Goal: Navigation & Orientation: Find specific page/section

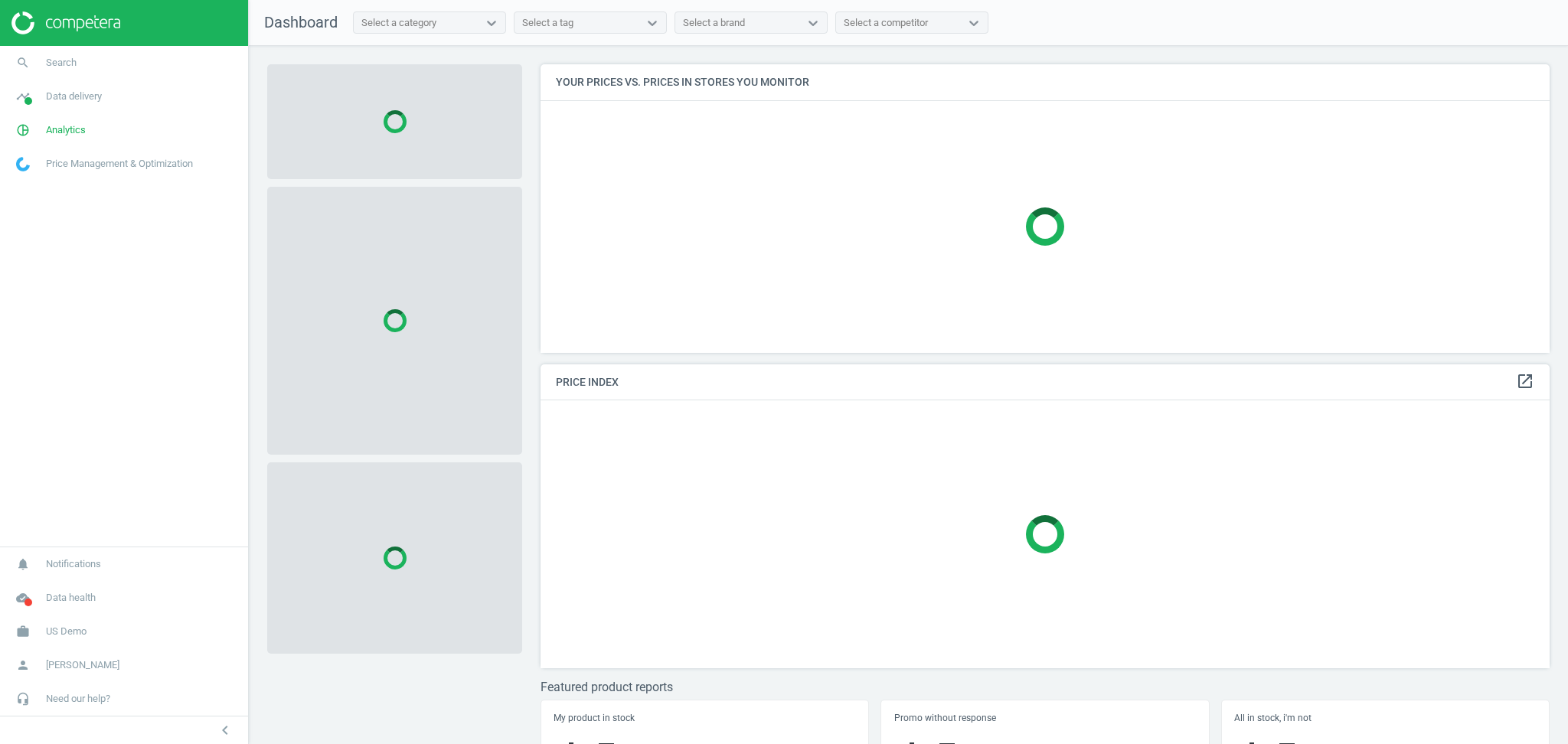
scroll to position [320, 1025]
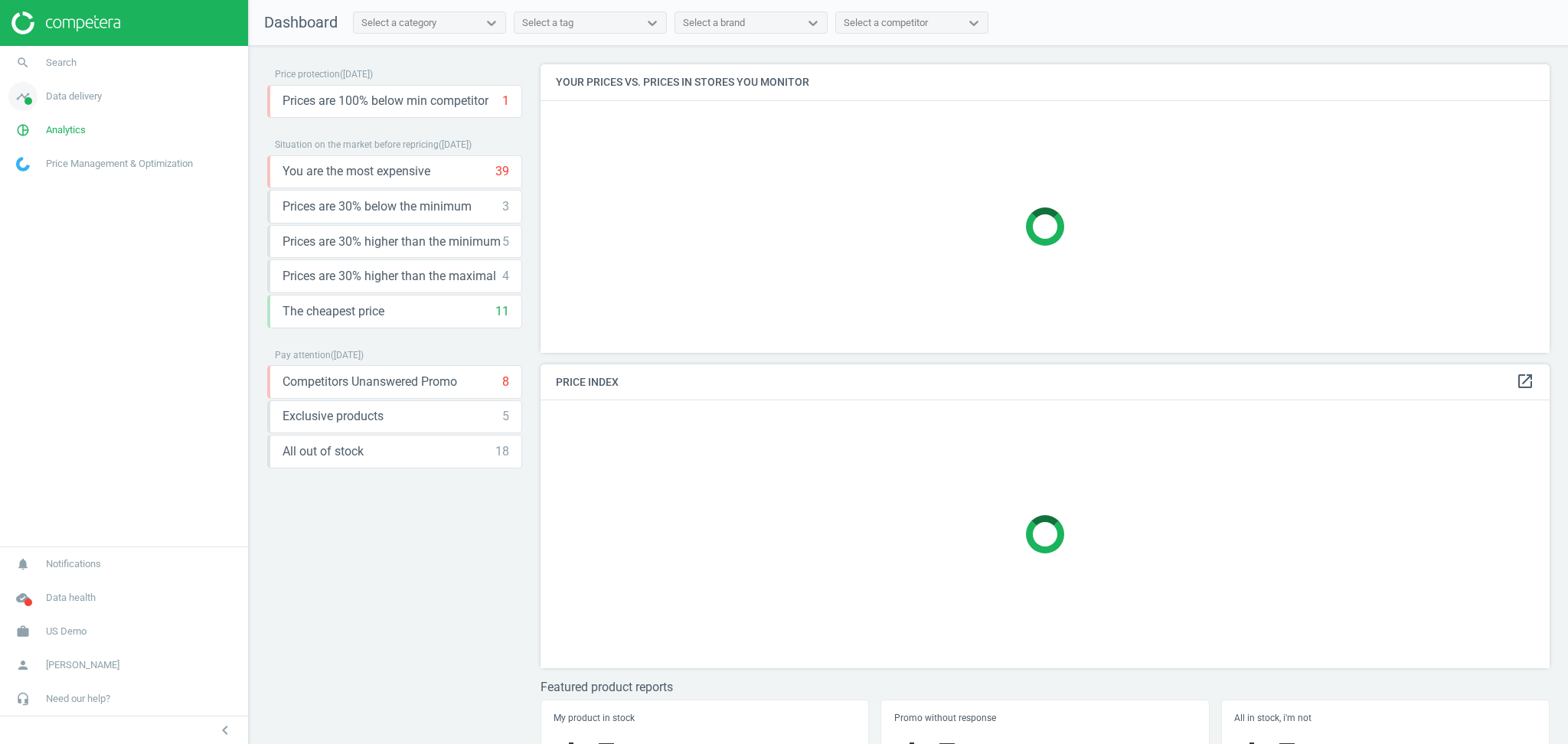
click at [67, 100] on span "Data delivery" at bounding box center [73, 96] width 56 height 14
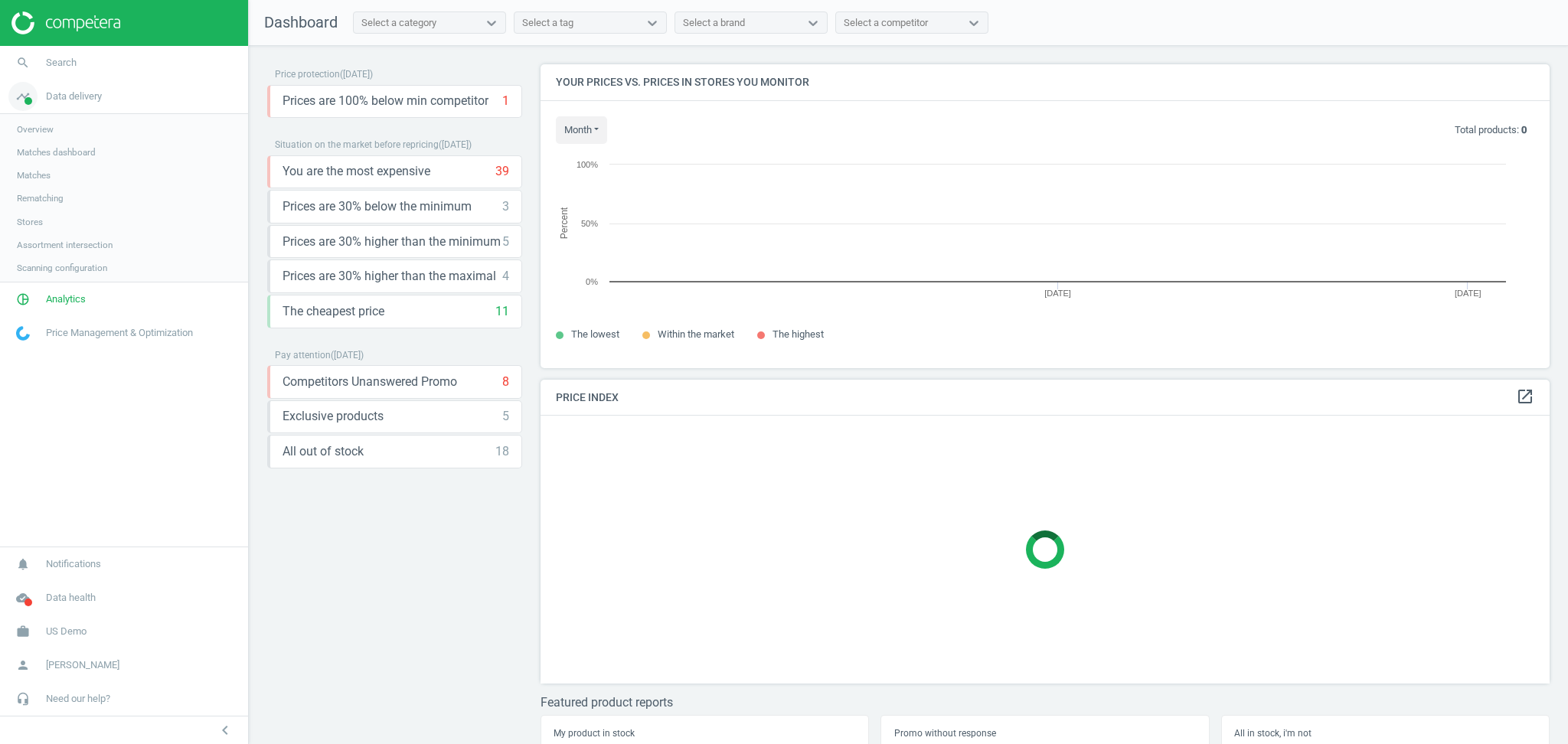
scroll to position [334, 1025]
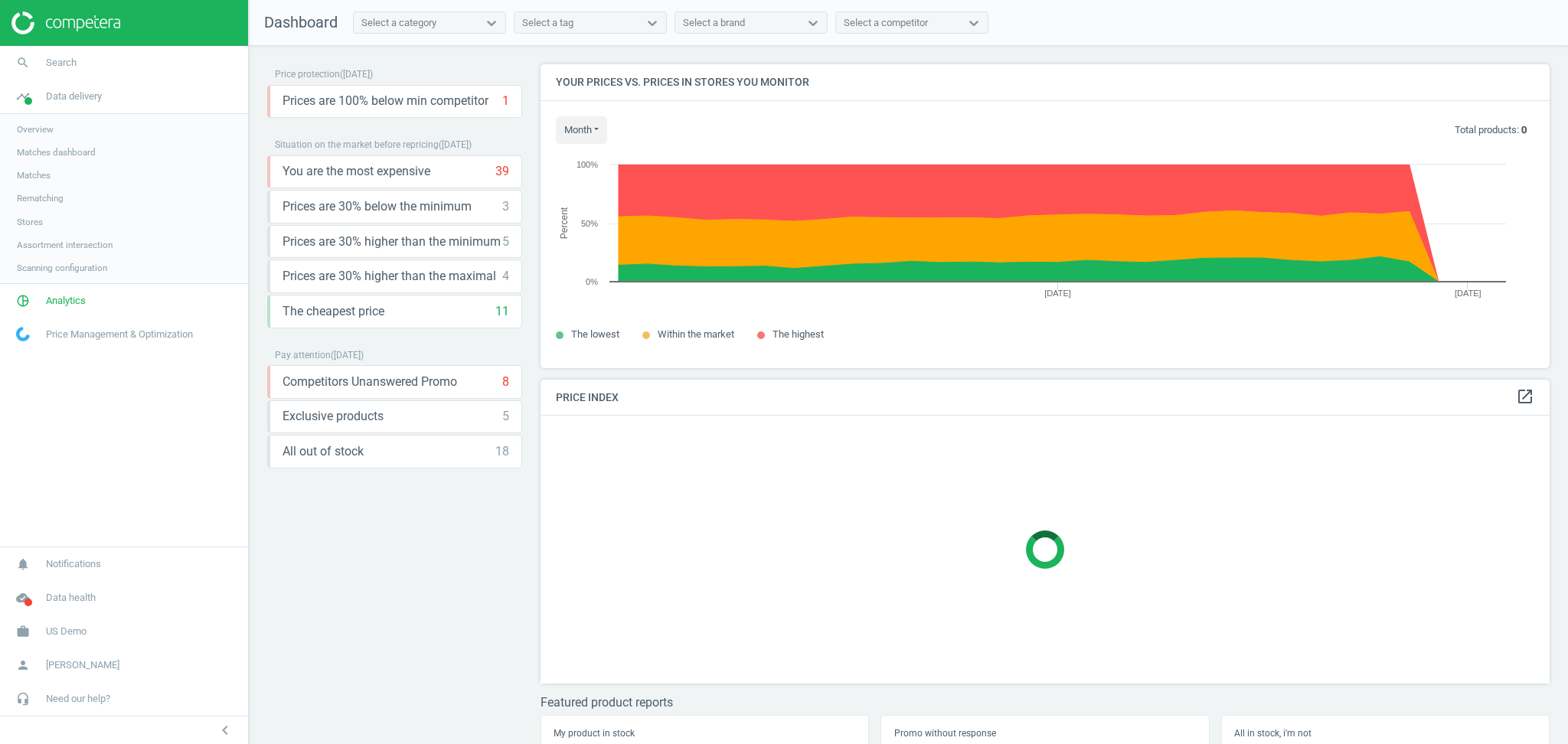
click at [40, 226] on span "Stores" at bounding box center [30, 221] width 26 height 12
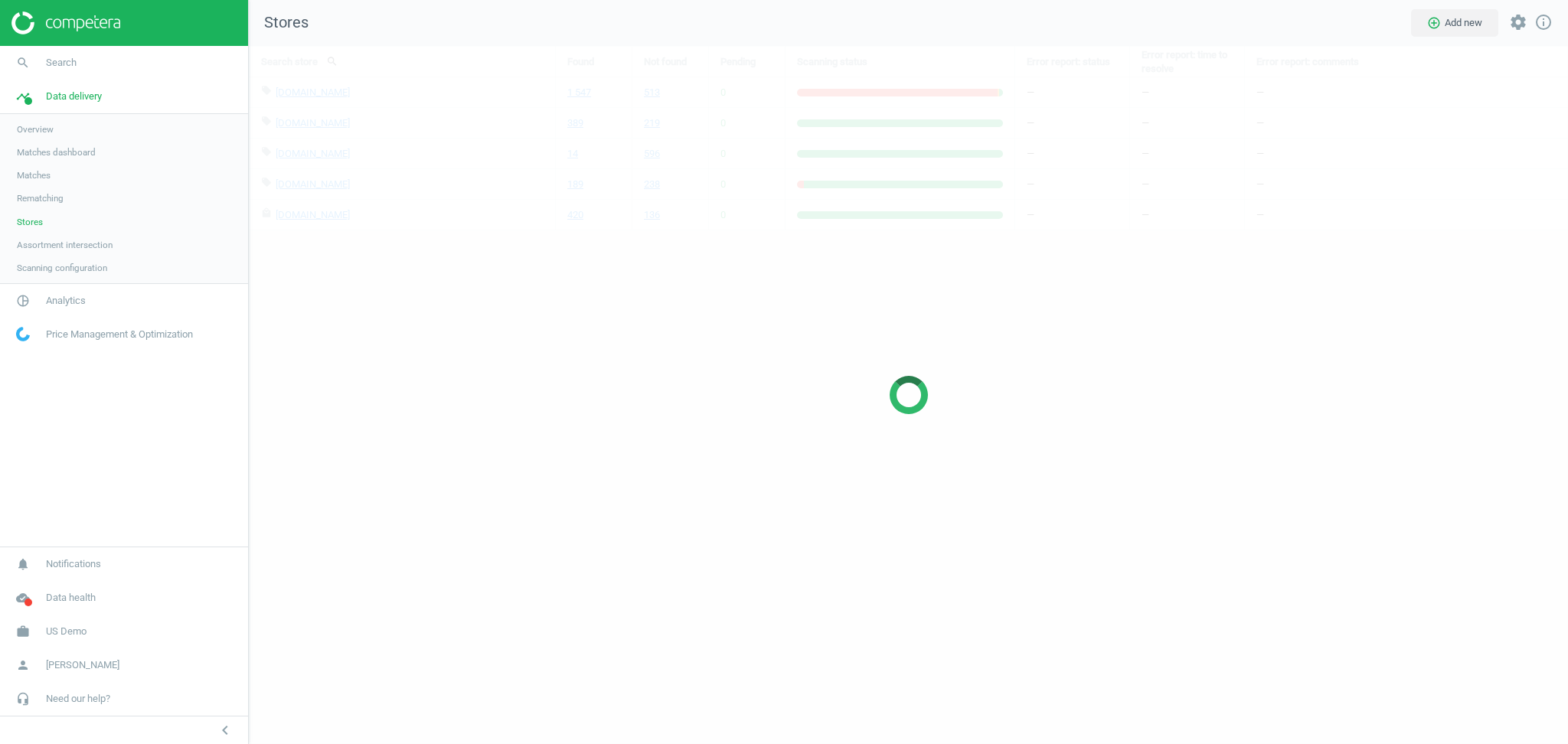
scroll to position [729, 1351]
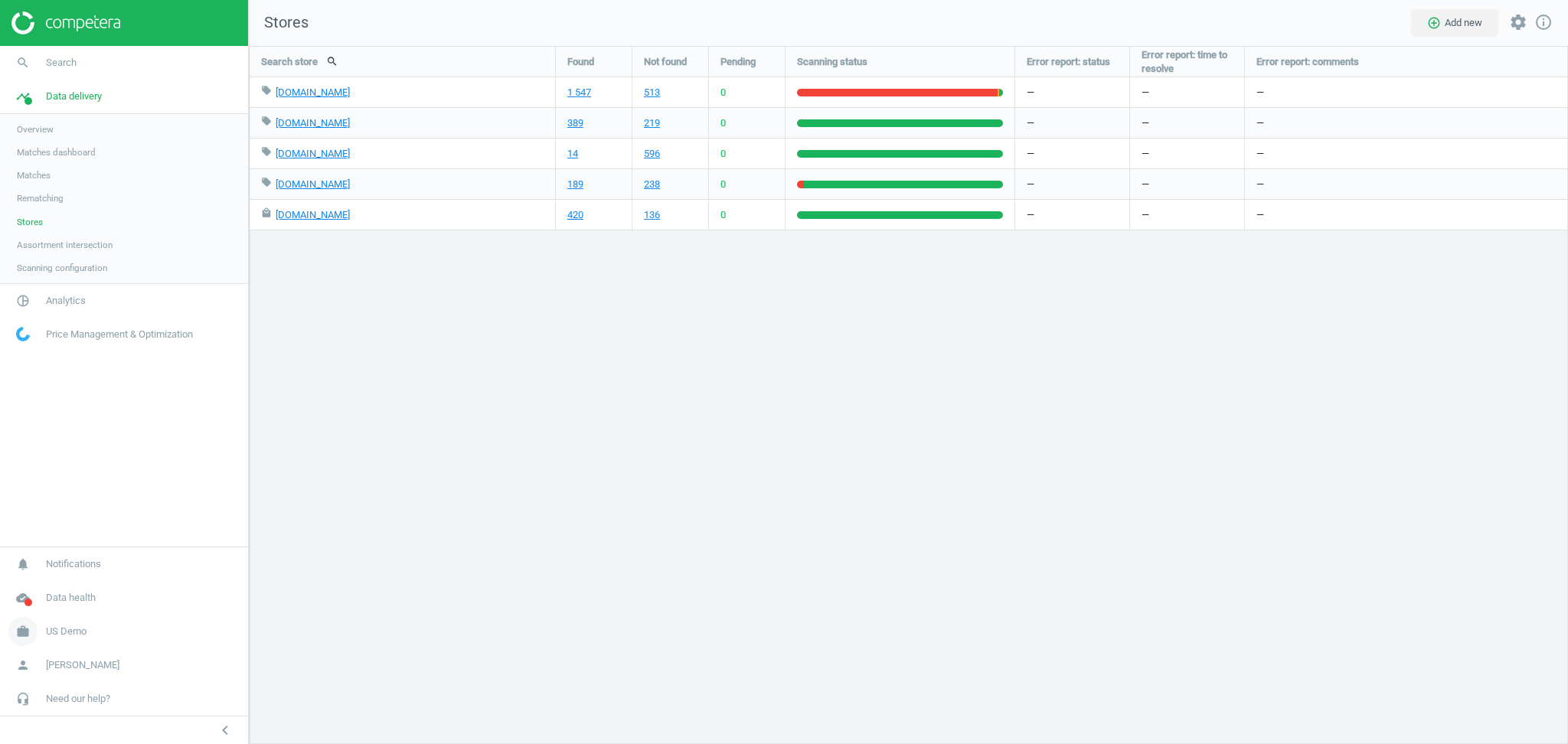
click at [64, 635] on span "US Demo" at bounding box center [66, 631] width 41 height 14
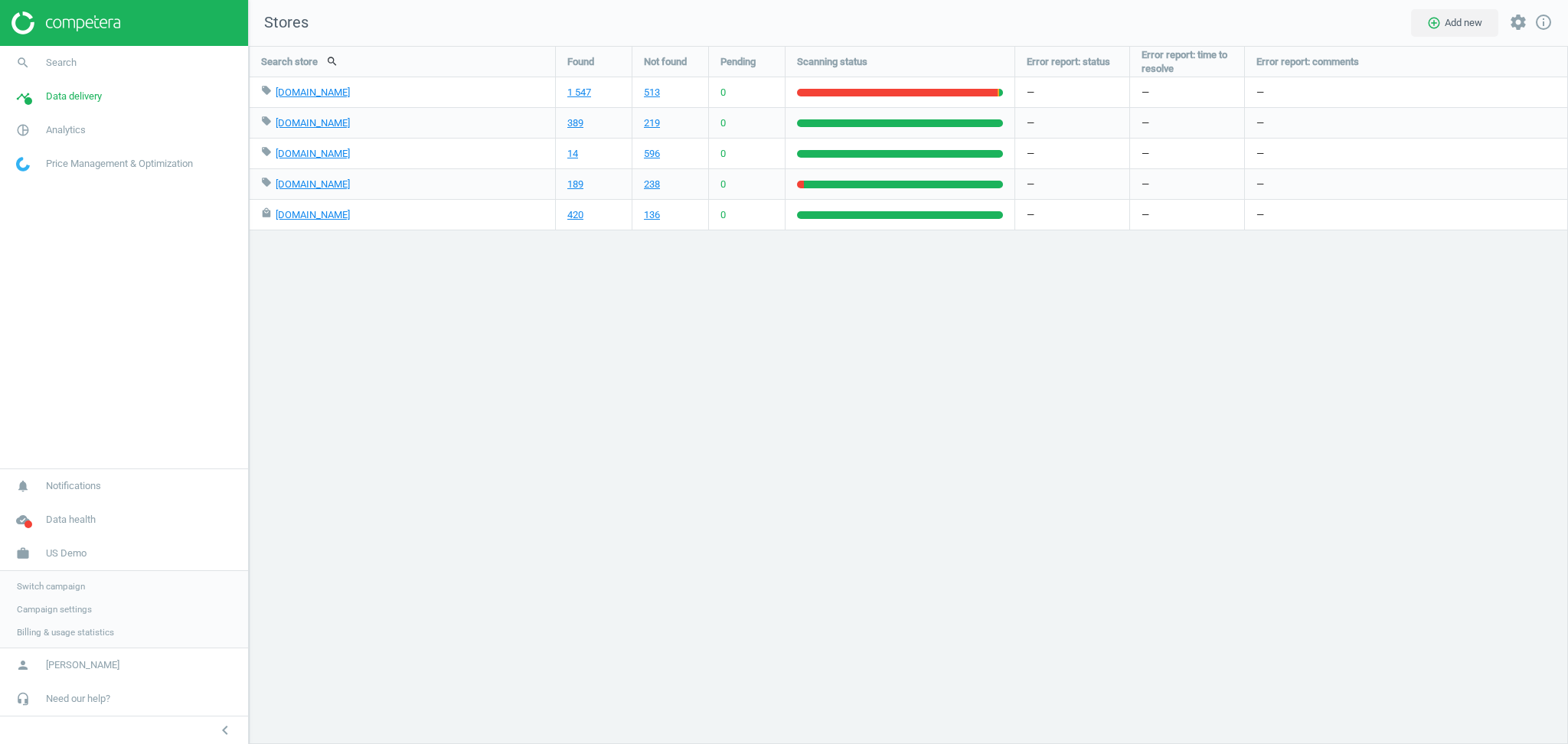
click at [54, 590] on span "Switch campaign" at bounding box center [51, 586] width 68 height 12
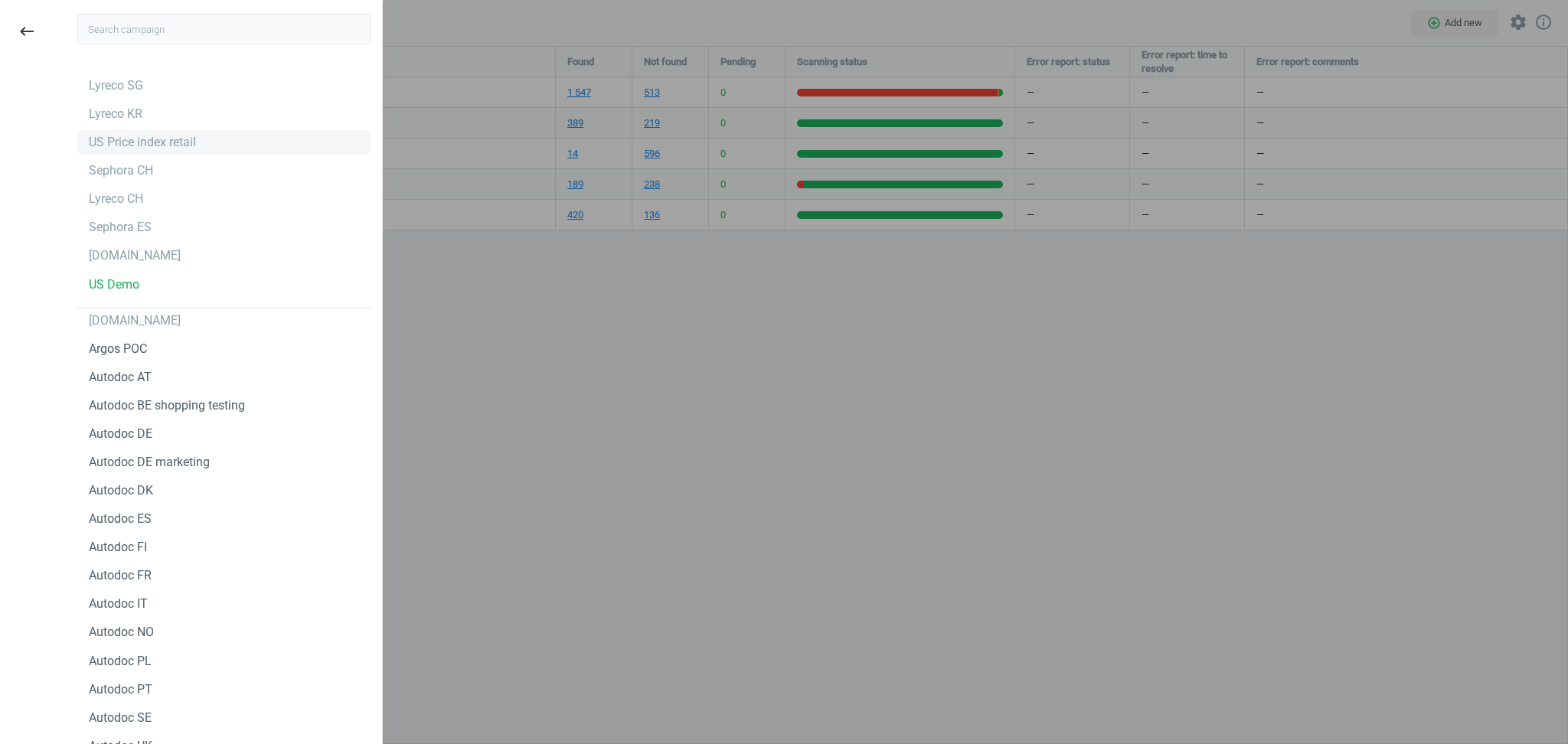
click at [148, 141] on div "US Price index retail" at bounding box center [142, 142] width 107 height 17
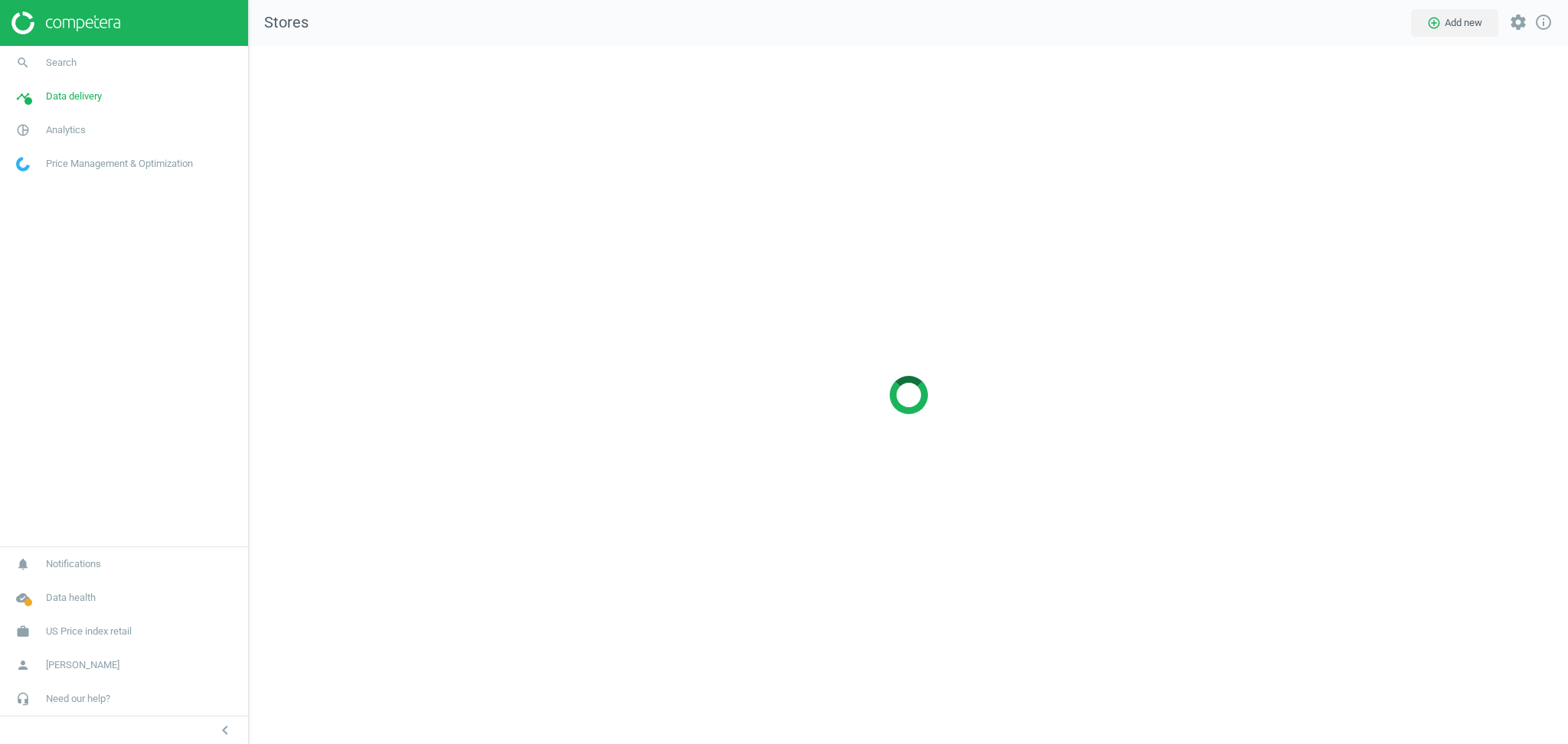
scroll to position [729, 1351]
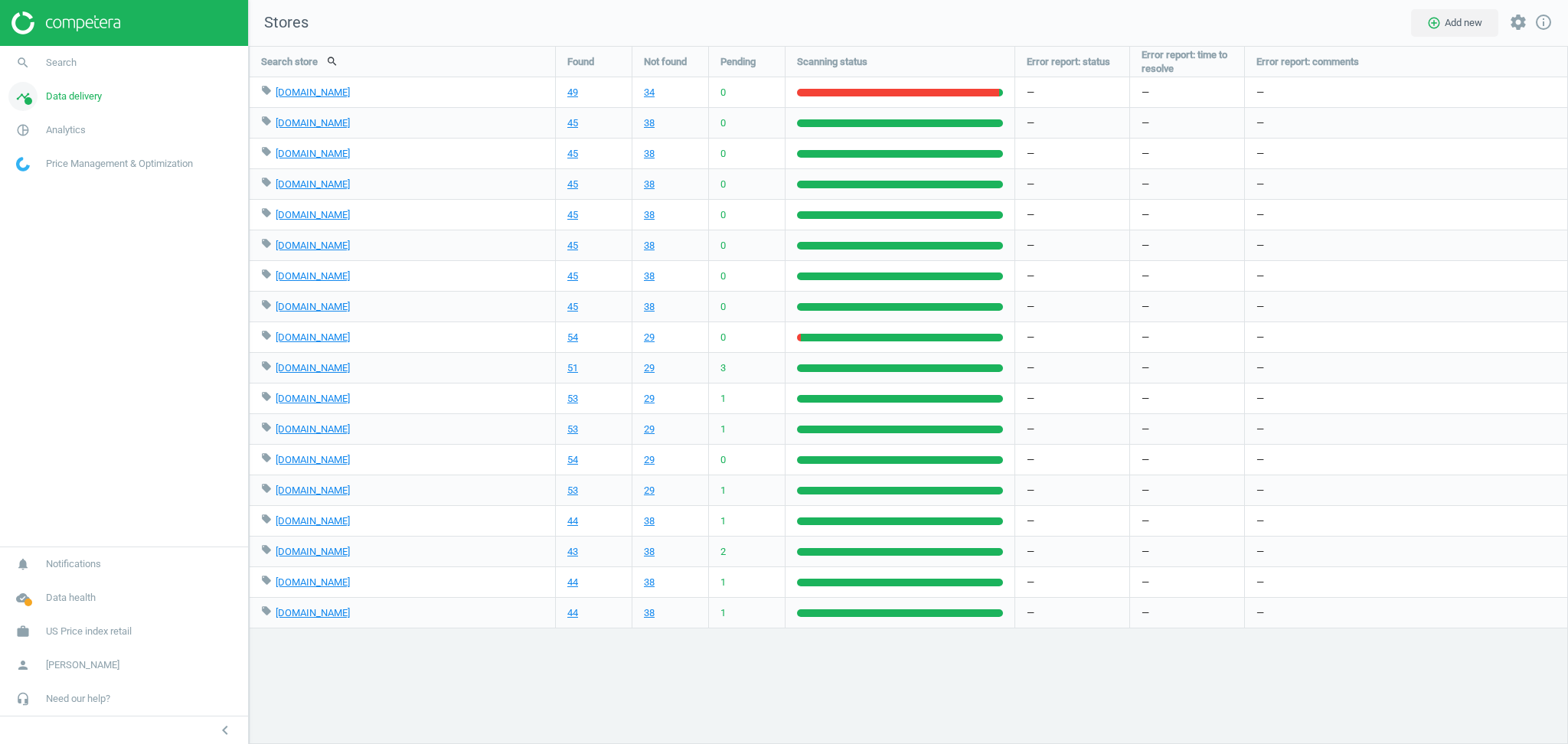
click at [90, 103] on link "timeline Data delivery" at bounding box center [124, 96] width 248 height 33
click at [39, 175] on span "Matches" at bounding box center [33, 175] width 33 height 12
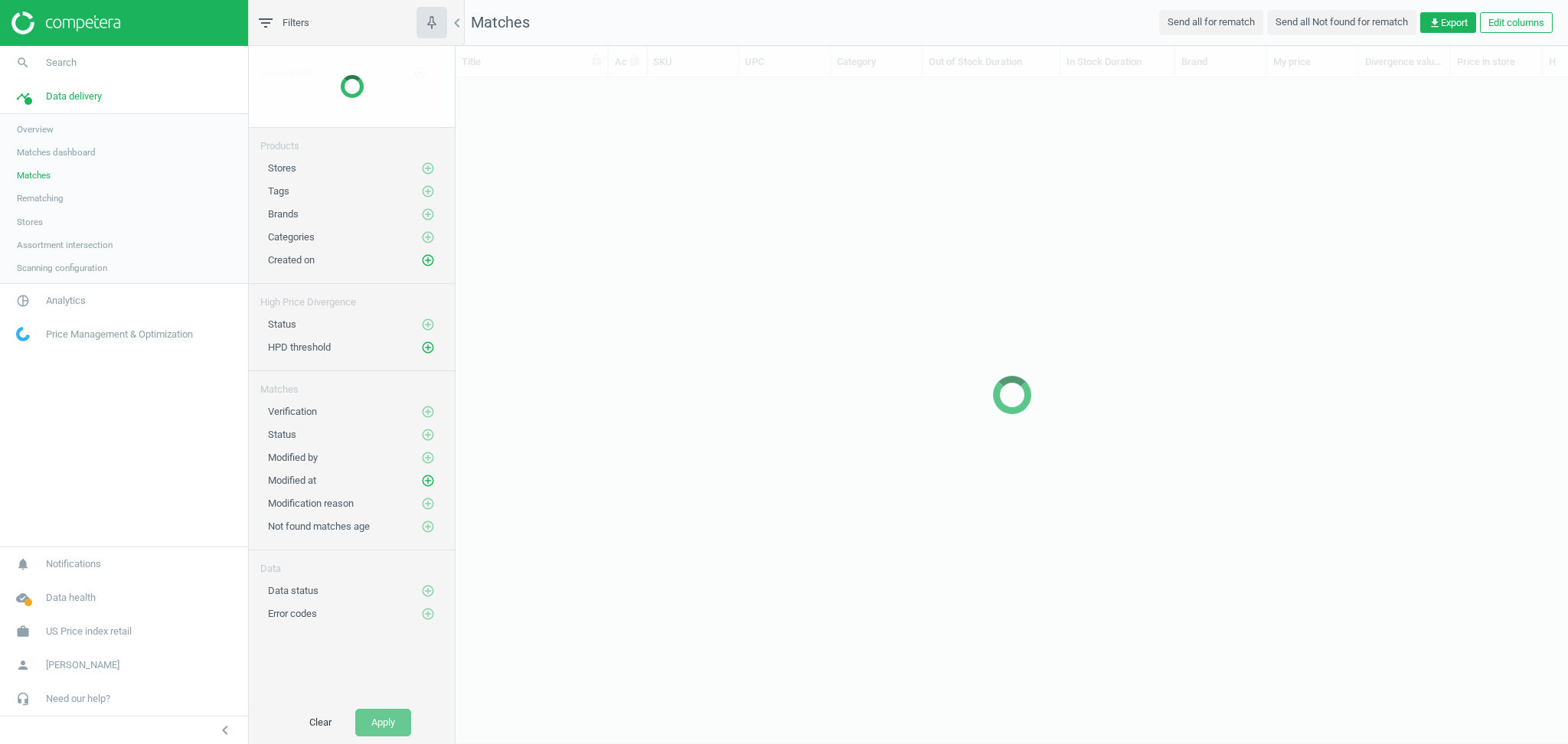
scroll to position [15, 16]
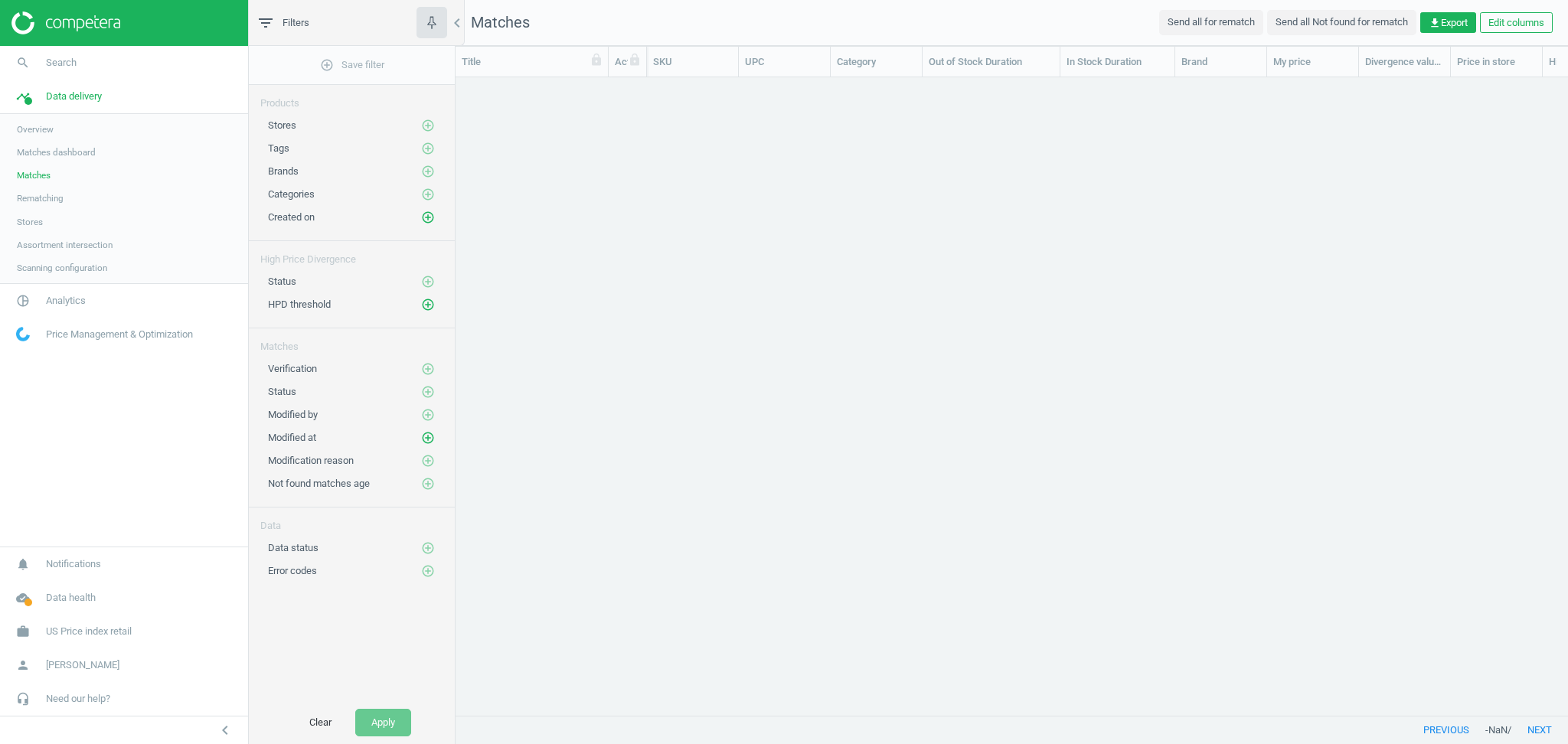
click at [46, 151] on span "Matches dashboard" at bounding box center [56, 152] width 79 height 12
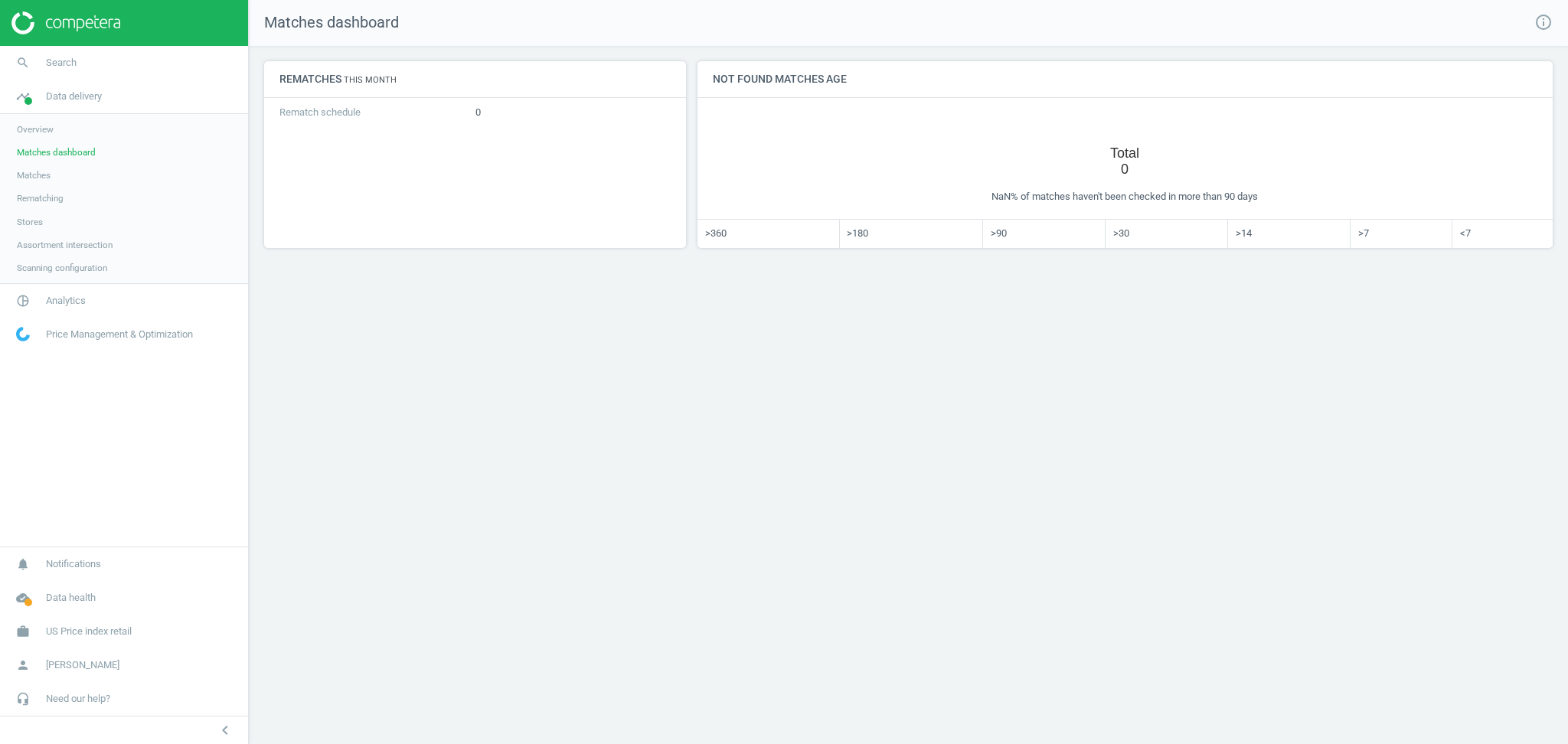
click at [47, 169] on span "Matches" at bounding box center [33, 175] width 33 height 12
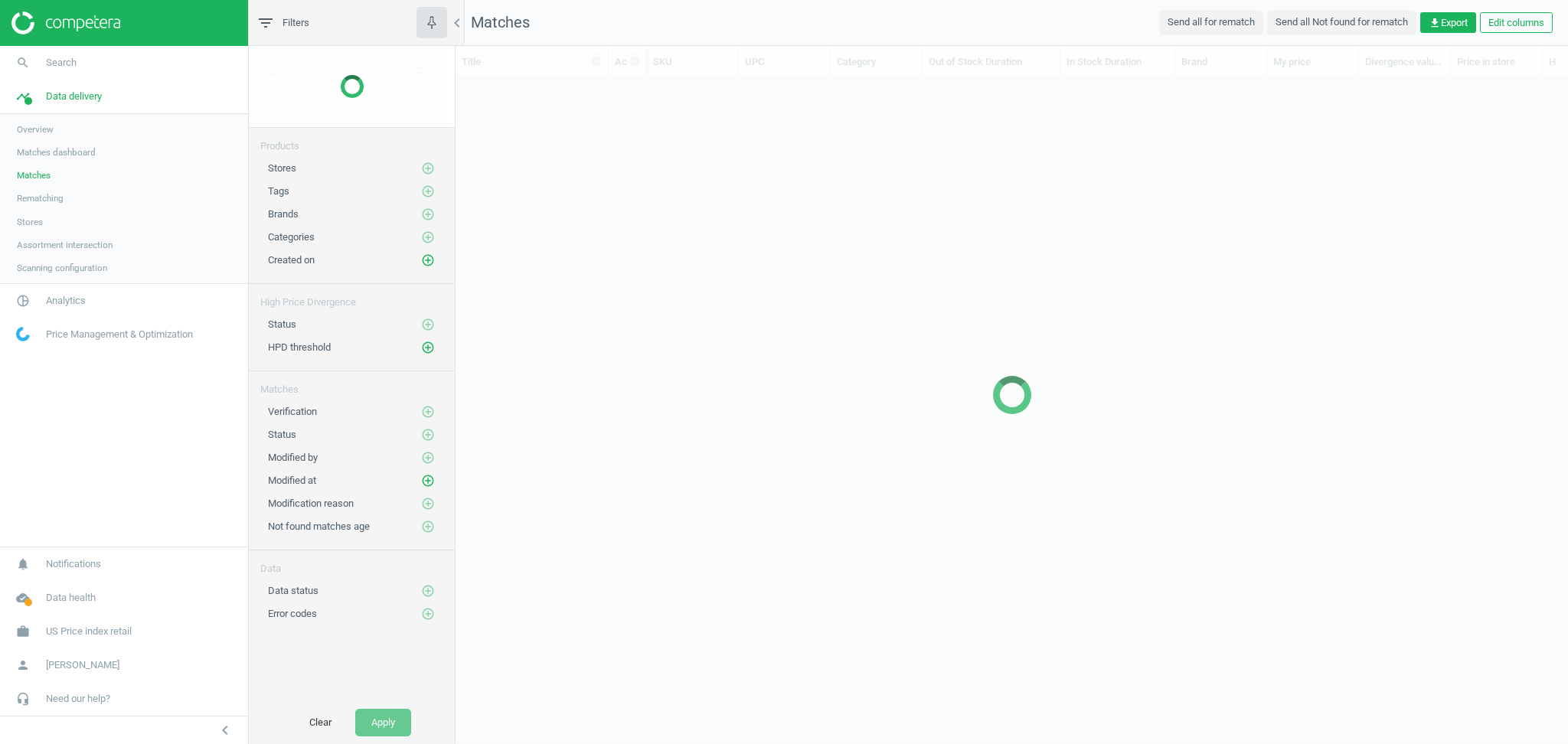
scroll to position [607, 1096]
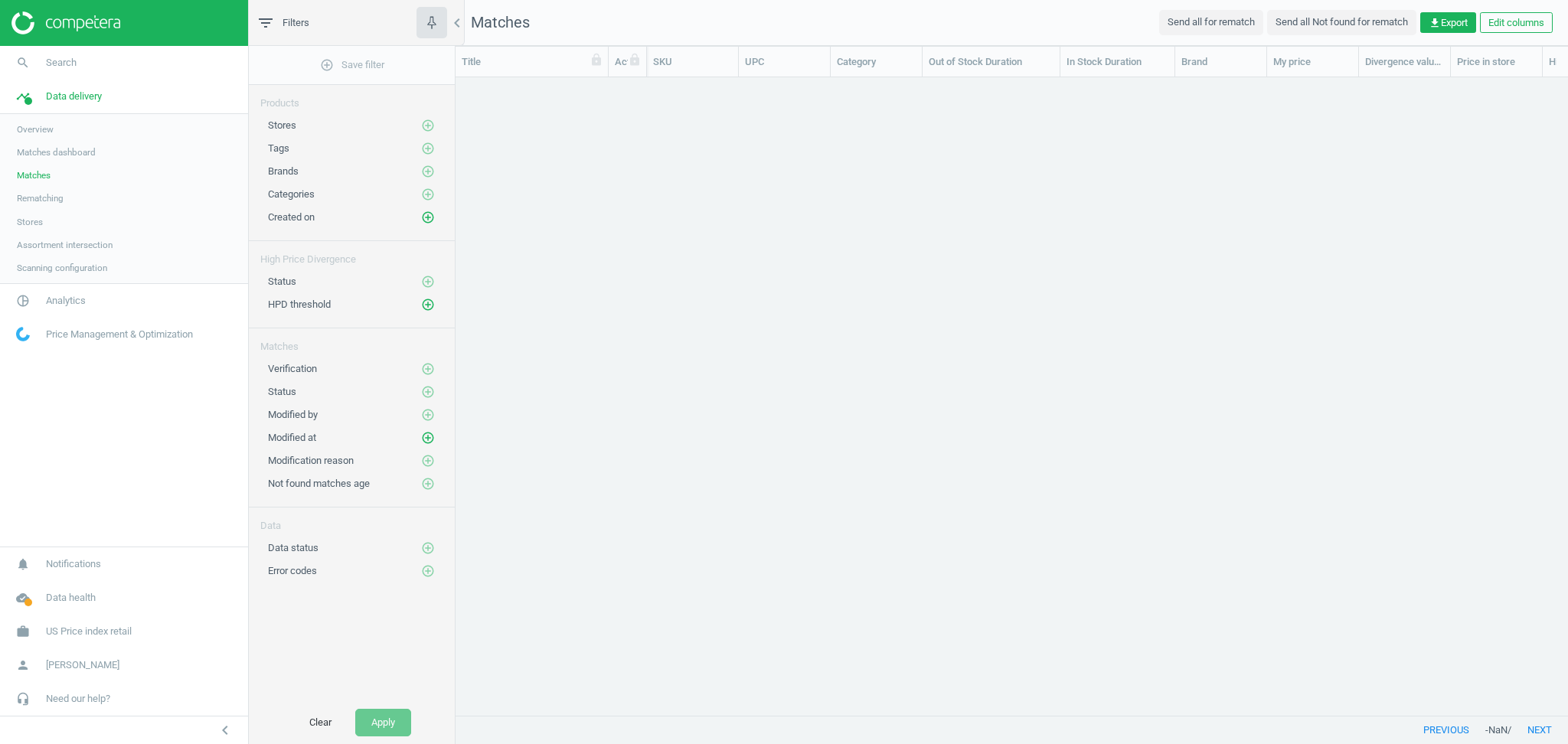
click at [45, 215] on link "Stores" at bounding box center [124, 222] width 248 height 23
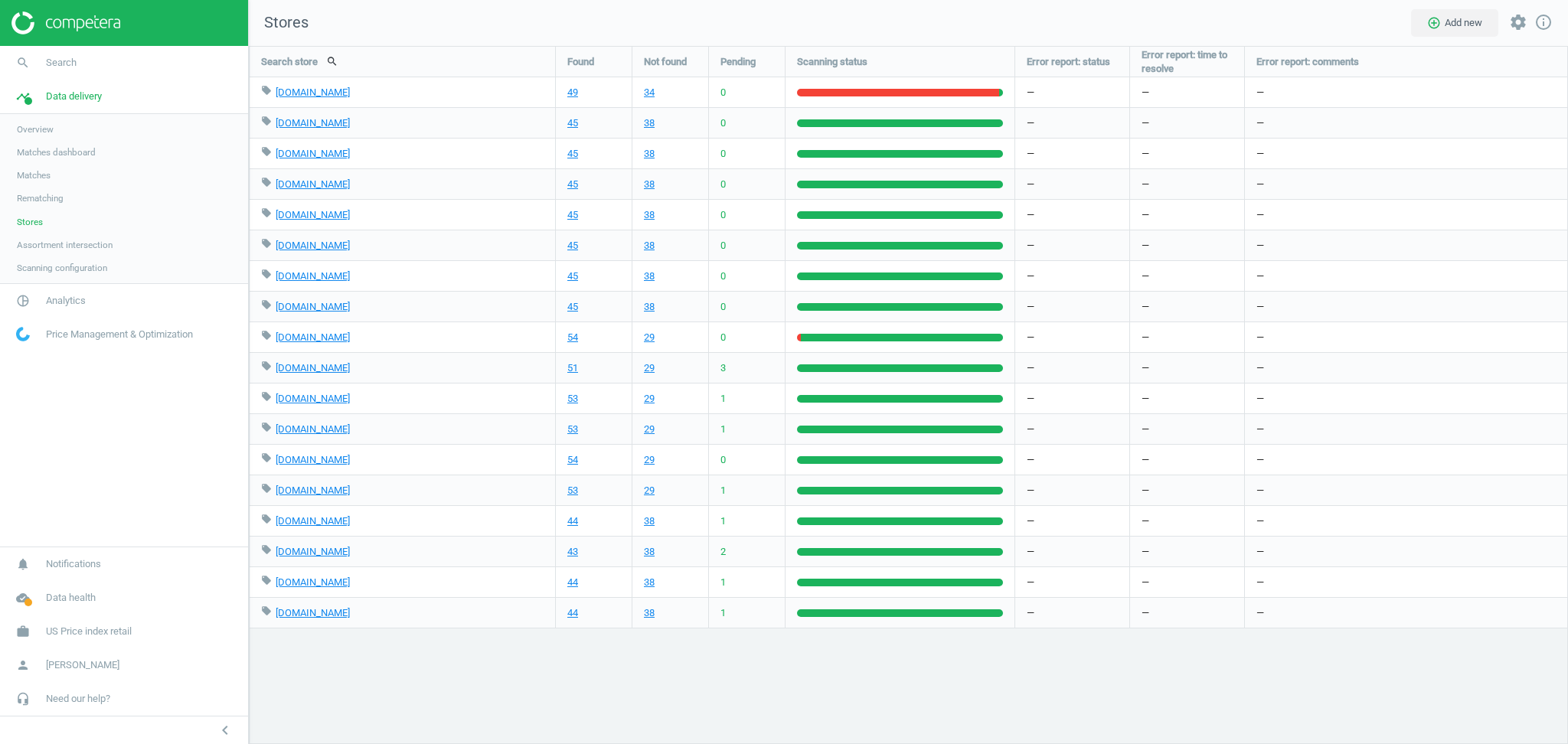
scroll to position [729, 1351]
click at [28, 179] on span "Matches" at bounding box center [33, 175] width 33 height 12
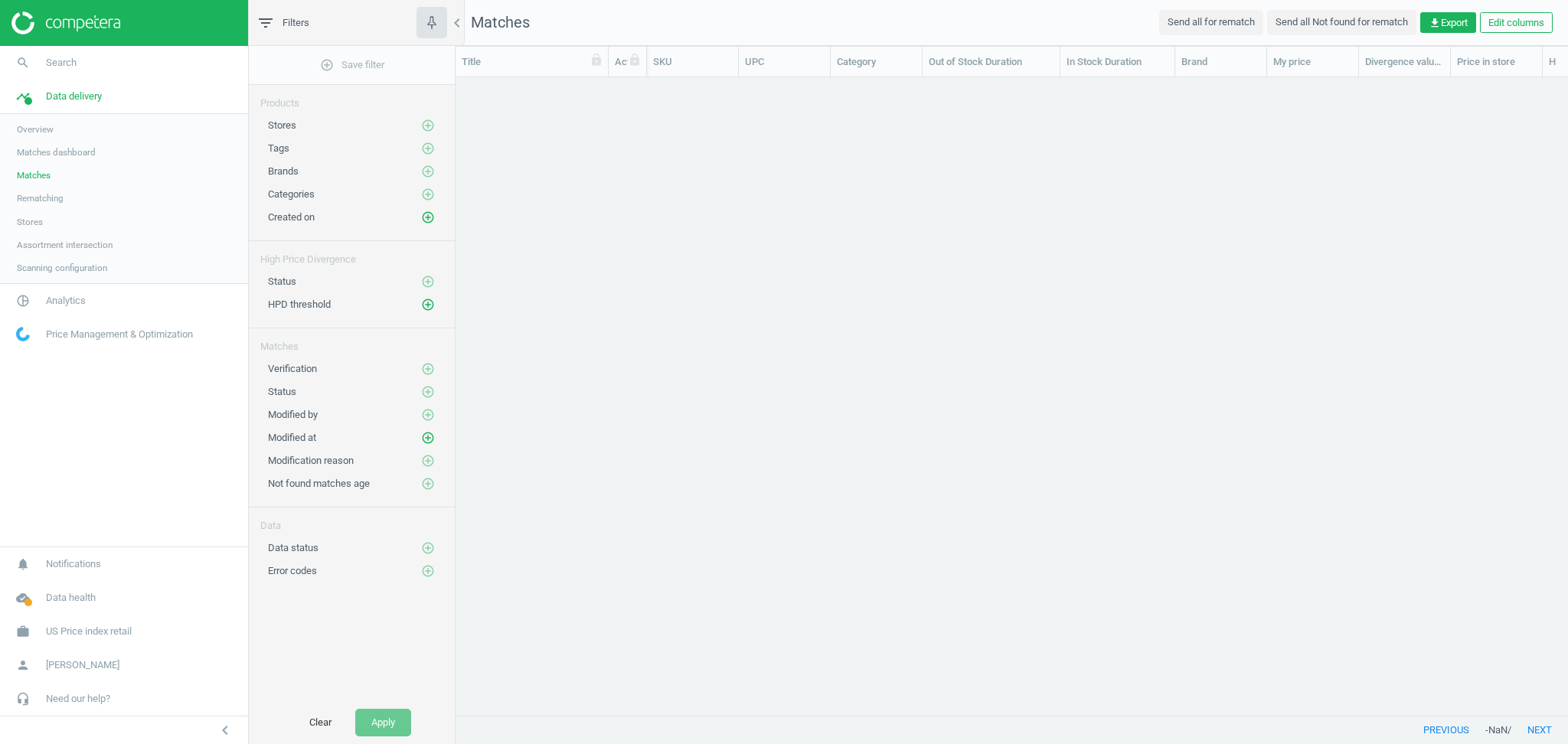
scroll to position [607, 1096]
click at [321, 723] on button "Clear" at bounding box center [320, 723] width 54 height 28
click at [28, 220] on span "Stores" at bounding box center [30, 221] width 26 height 12
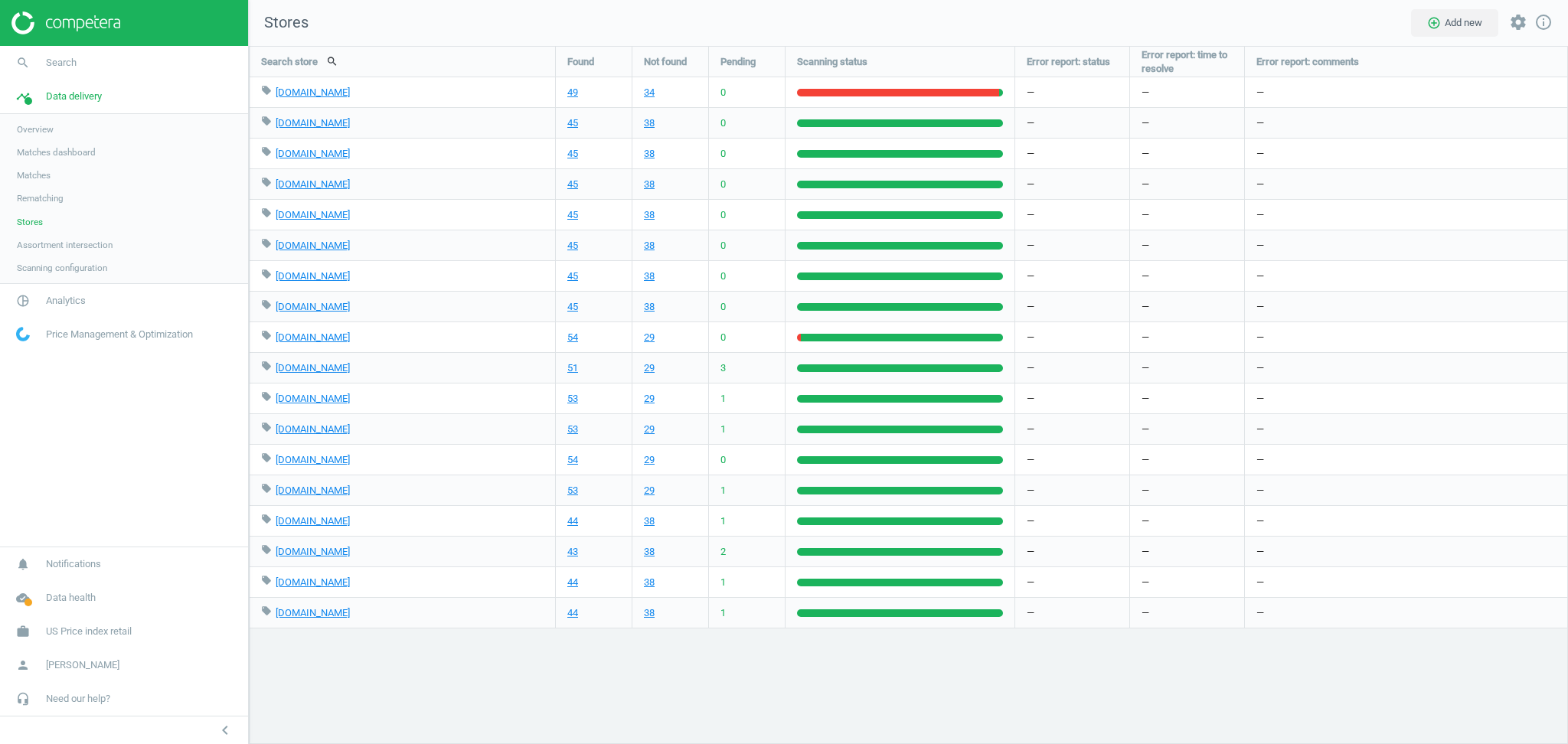
scroll to position [729, 1351]
click at [574, 491] on link "53" at bounding box center [573, 490] width 11 height 14
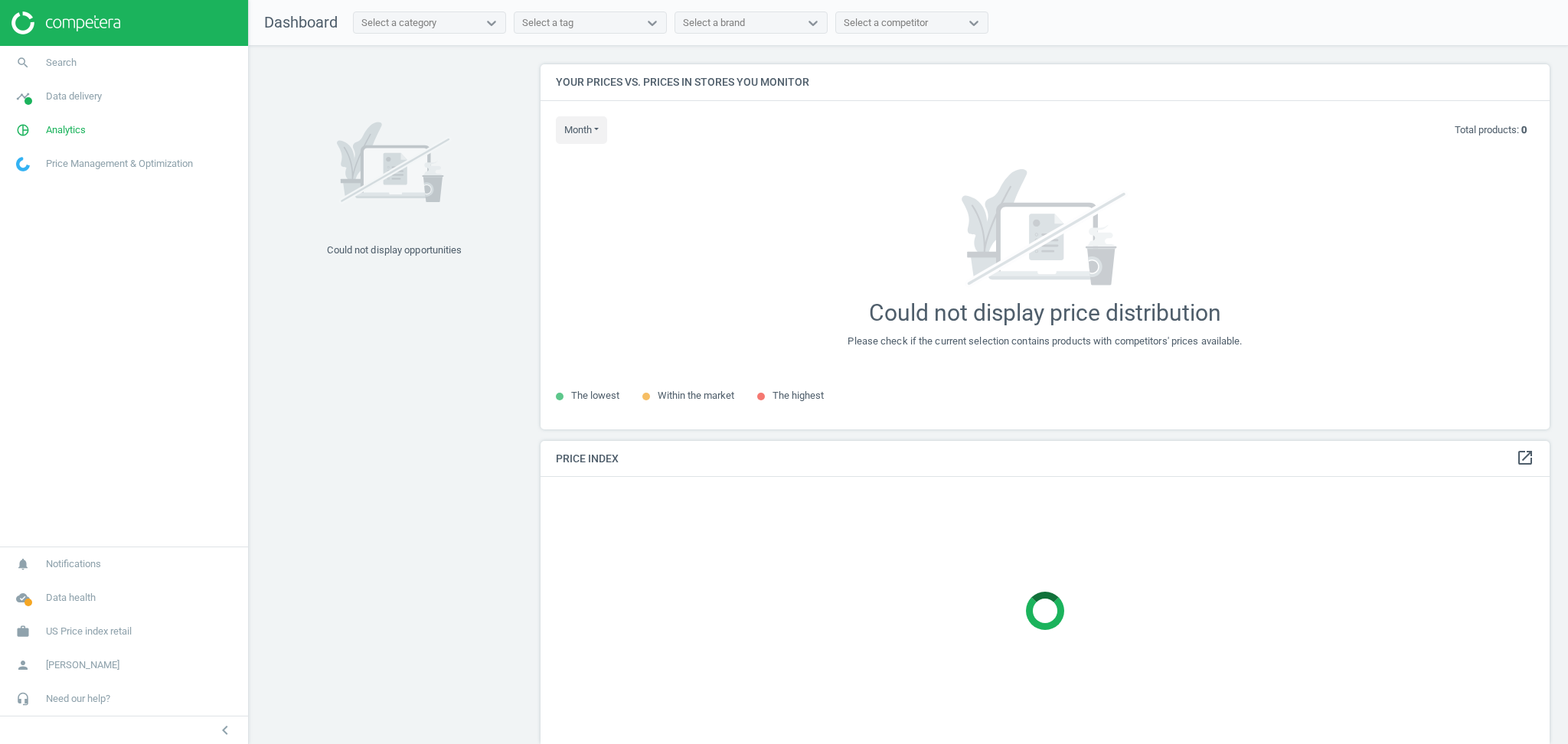
scroll to position [396, 1025]
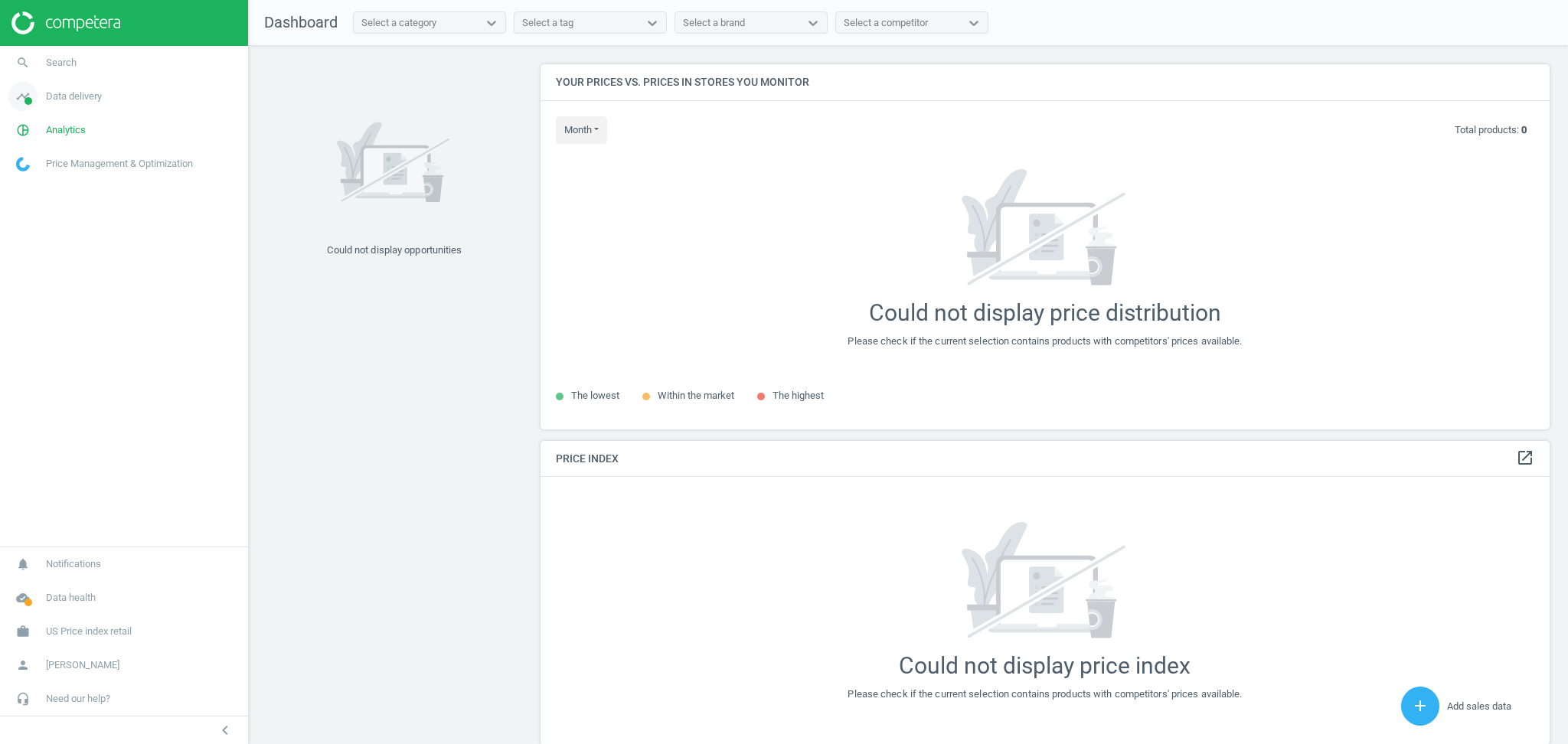
click at [77, 95] on span "Data delivery" at bounding box center [73, 96] width 56 height 14
click at [39, 177] on span "Matches" at bounding box center [33, 175] width 33 height 12
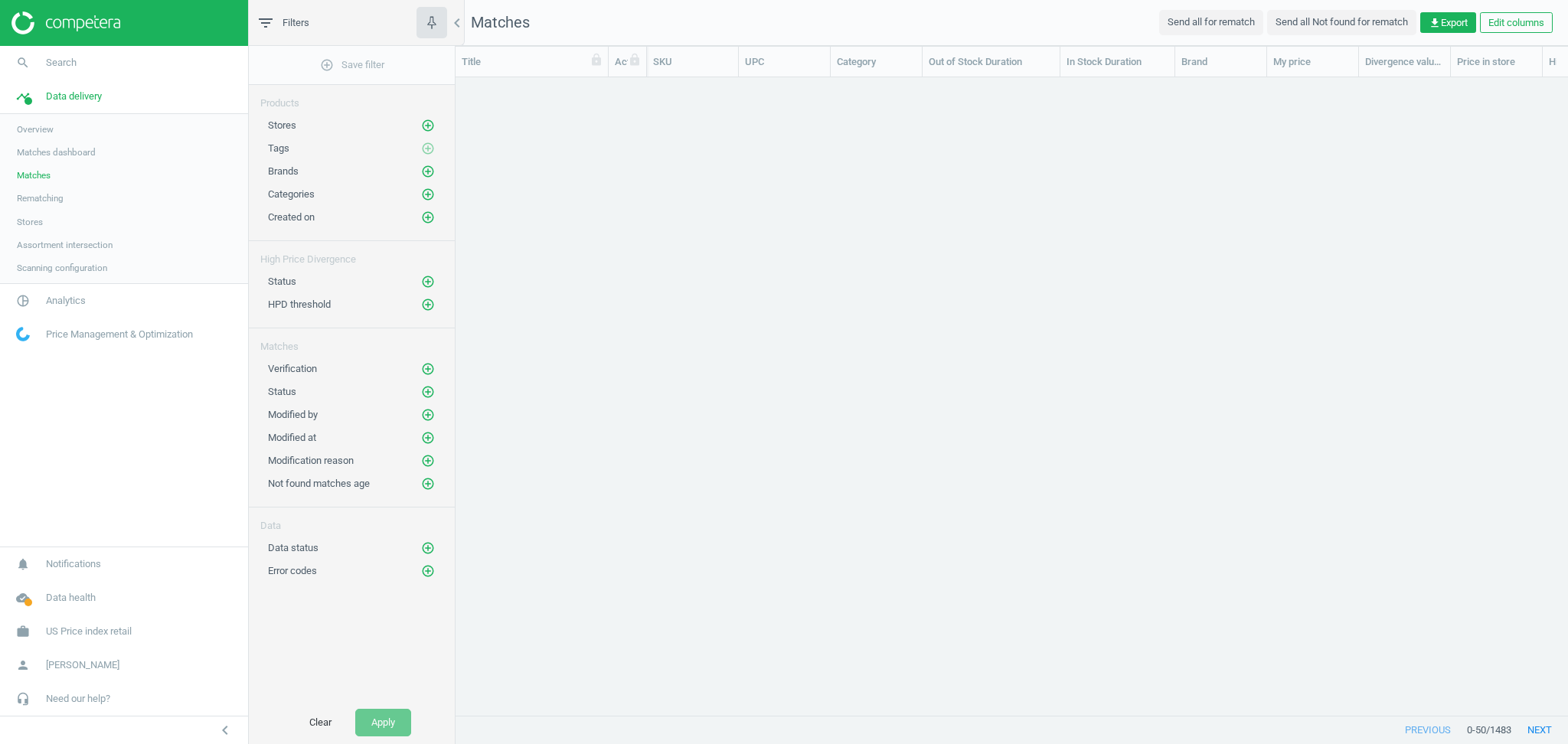
scroll to position [15, 16]
